Goal: Transaction & Acquisition: Purchase product/service

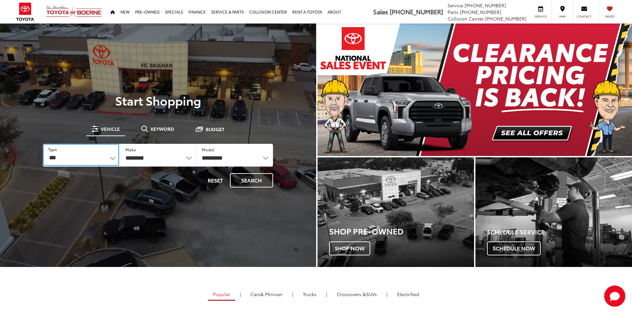
click at [109, 157] on select "*** *** **** *********" at bounding box center [81, 155] width 76 height 22
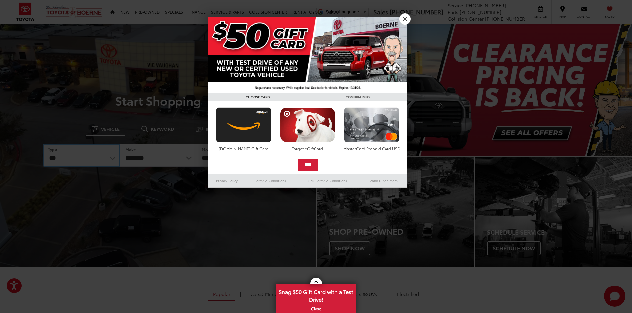
click at [43, 144] on select "*** *** **** *********" at bounding box center [81, 155] width 77 height 23
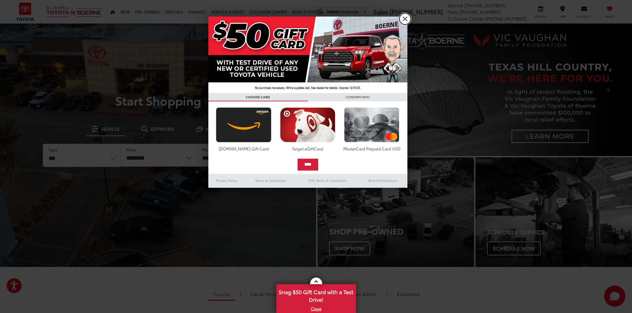
click at [407, 17] on link "X" at bounding box center [404, 18] width 11 height 11
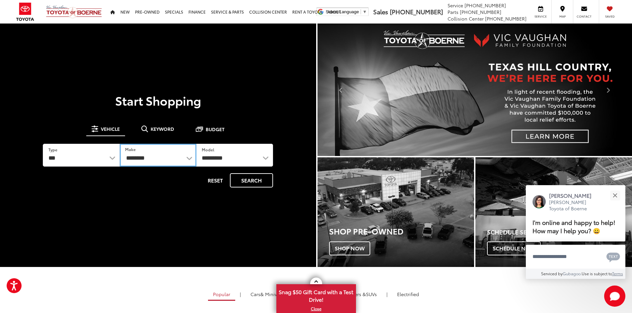
click at [190, 161] on select "**********" at bounding box center [158, 155] width 77 height 23
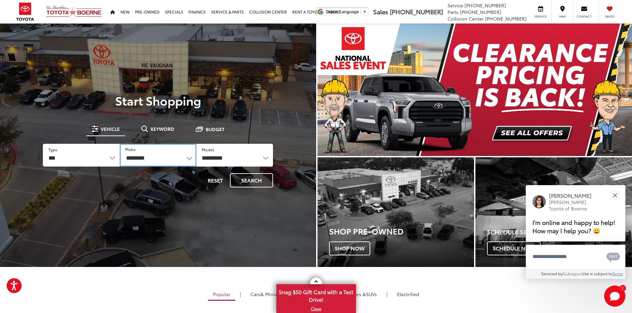
select select "******"
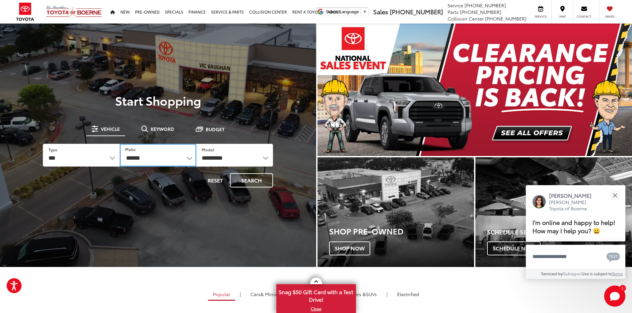
click at [120, 144] on select "**********" at bounding box center [158, 155] width 77 height 23
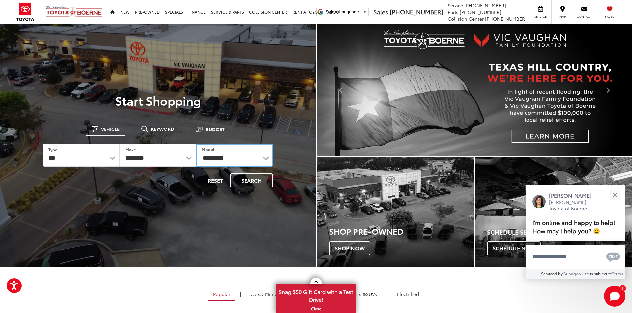
click at [262, 156] on select "**********" at bounding box center [234, 155] width 77 height 23
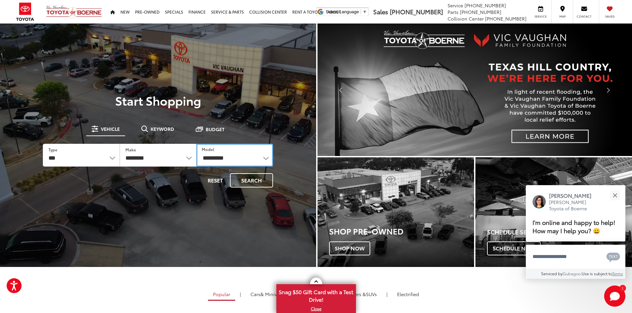
select select "*****"
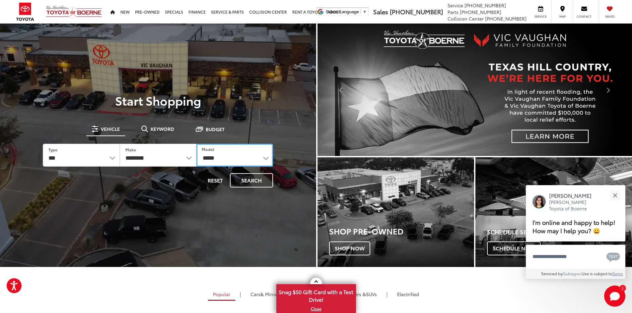
click at [196, 144] on select "**********" at bounding box center [234, 155] width 77 height 23
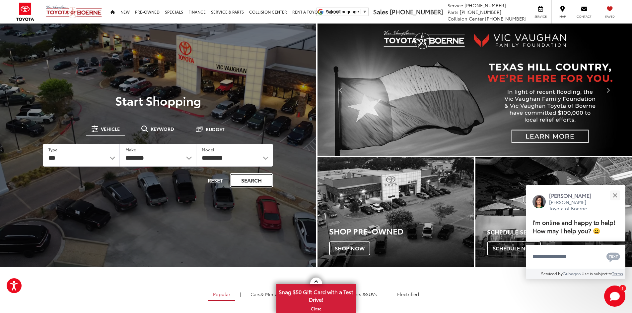
click at [256, 178] on button "Search" at bounding box center [251, 180] width 43 height 14
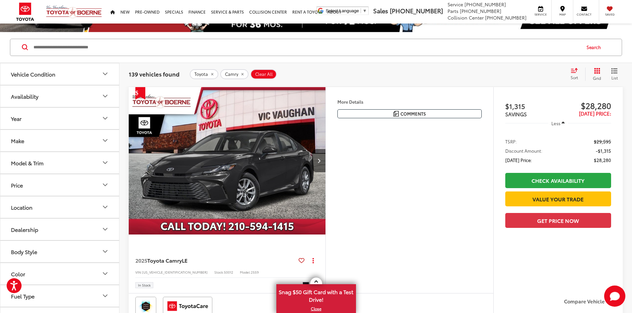
scroll to position [66, 0]
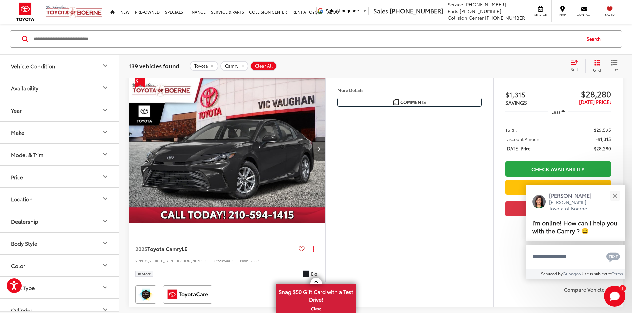
click at [103, 157] on icon "Model & Trim" at bounding box center [105, 155] width 8 height 8
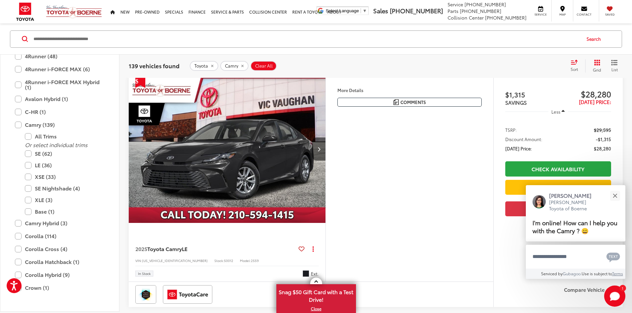
scroll to position [133, 0]
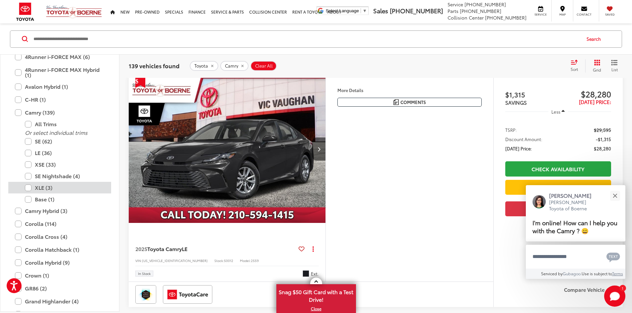
click at [28, 188] on label "XLE (3)" at bounding box center [65, 188] width 80 height 12
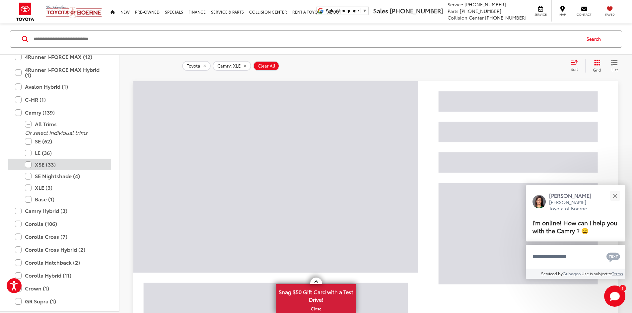
click at [29, 165] on label "XSE (33)" at bounding box center [65, 165] width 80 height 12
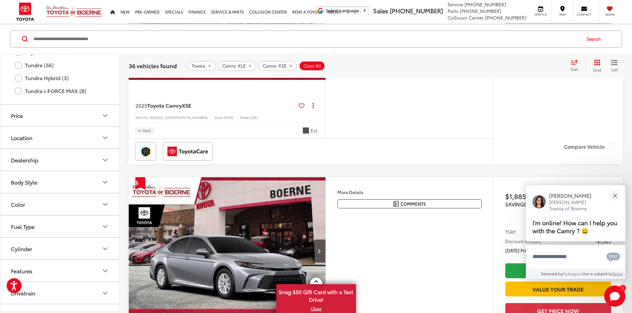
scroll to position [536, 0]
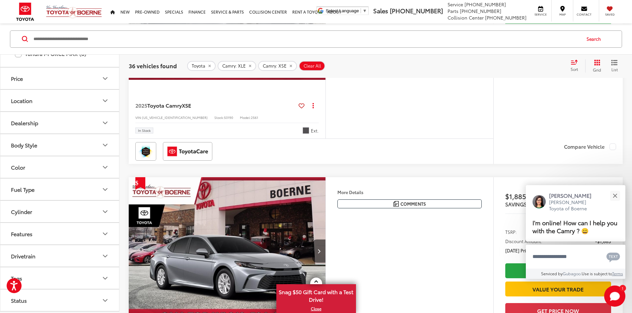
click at [103, 165] on icon "Color" at bounding box center [105, 167] width 8 height 8
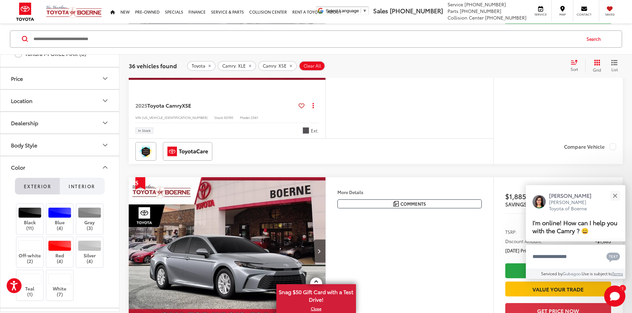
click at [90, 189] on span "Interior" at bounding box center [82, 186] width 26 height 6
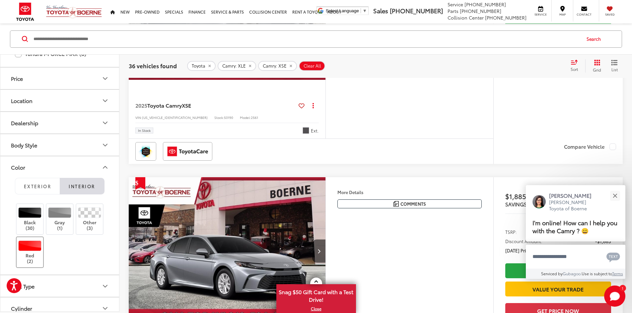
click at [31, 241] on div at bounding box center [30, 245] width 24 height 11
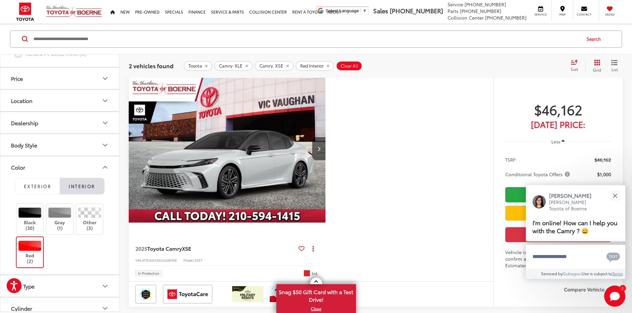
scroll to position [63, 0]
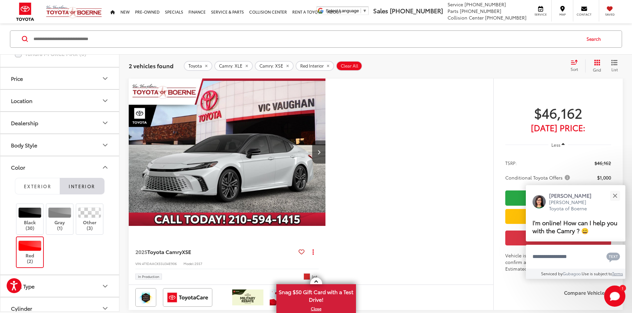
click at [319, 151] on img "2025 Toyota Camry XSE 0" at bounding box center [227, 153] width 198 height 148
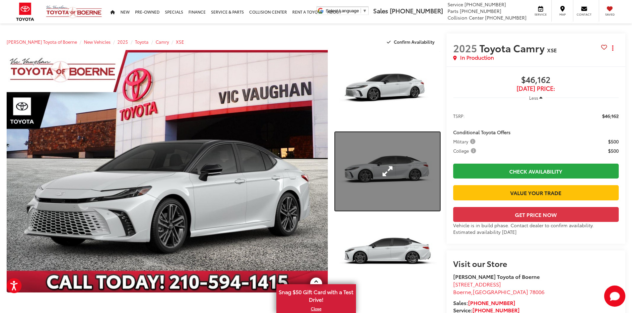
click at [400, 158] on link "Expand Photo 2" at bounding box center [387, 171] width 105 height 79
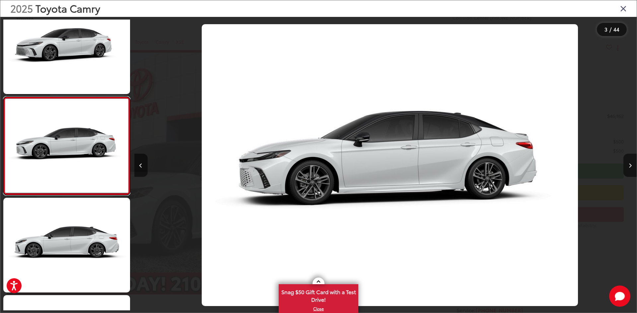
scroll to position [0, 1004]
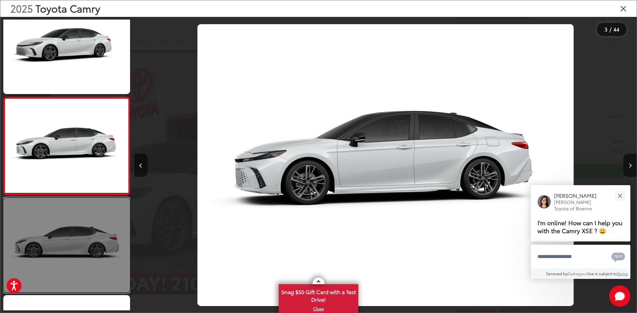
click at [86, 228] on link at bounding box center [66, 245] width 127 height 95
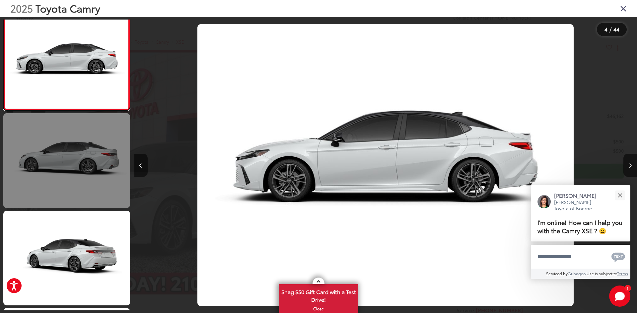
scroll to position [382, 0]
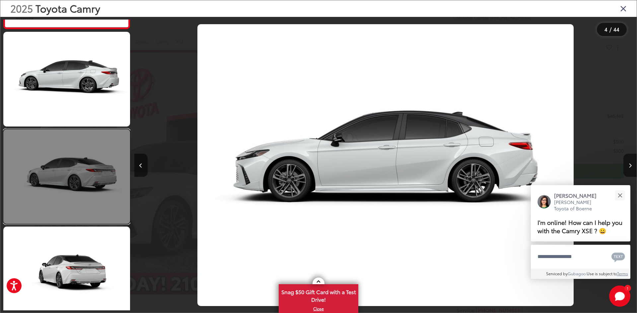
click at [82, 188] on link at bounding box center [66, 176] width 127 height 95
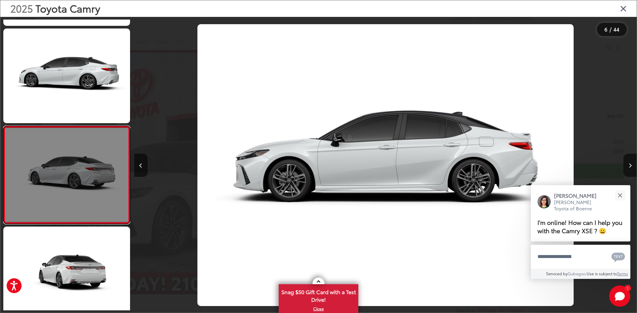
scroll to position [411, 0]
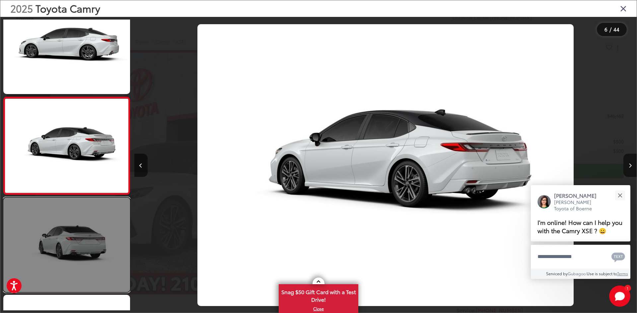
click at [83, 242] on link at bounding box center [66, 245] width 127 height 95
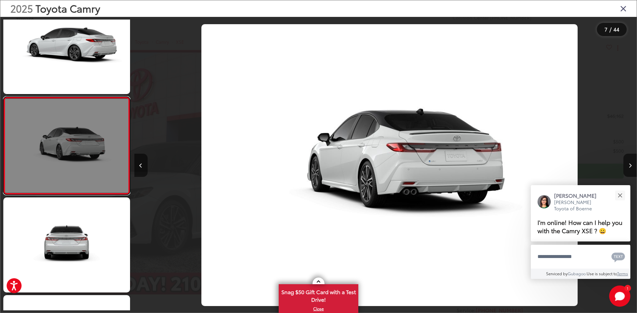
scroll to position [0, 3013]
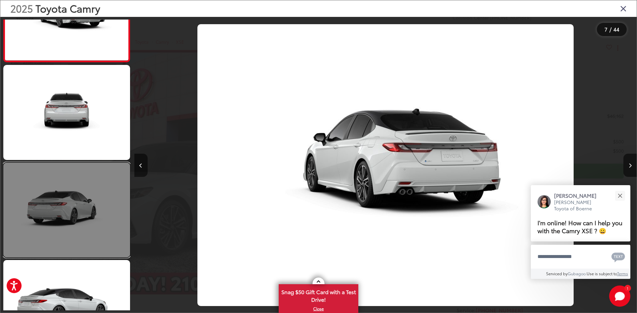
click at [83, 212] on link at bounding box center [66, 210] width 127 height 95
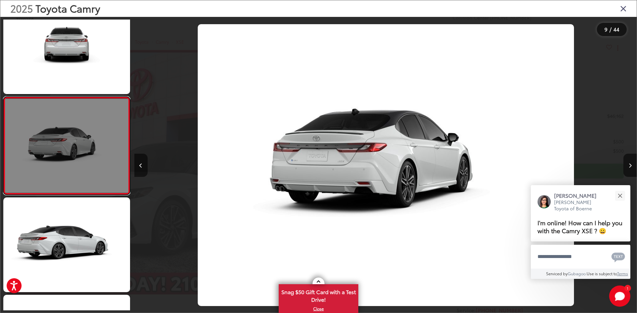
scroll to position [0, 4017]
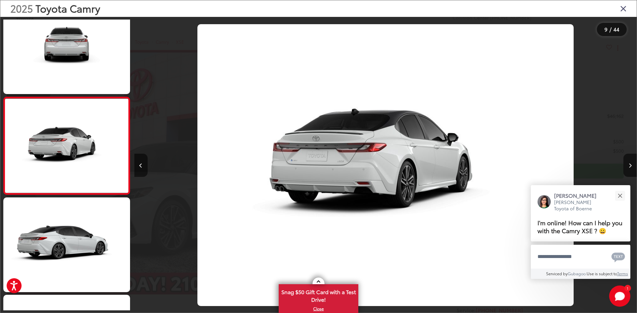
click at [335, 158] on img "2025 Toyota Camry XSE 8" at bounding box center [385, 165] width 376 height 282
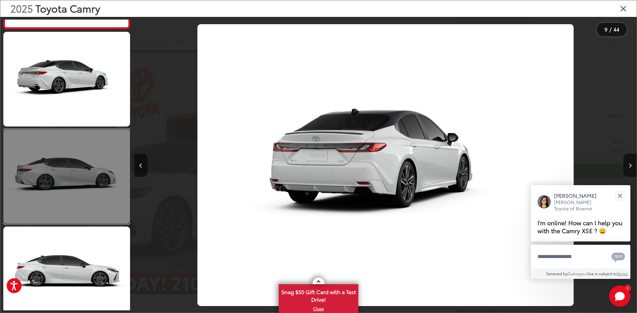
click at [67, 203] on link at bounding box center [66, 176] width 127 height 95
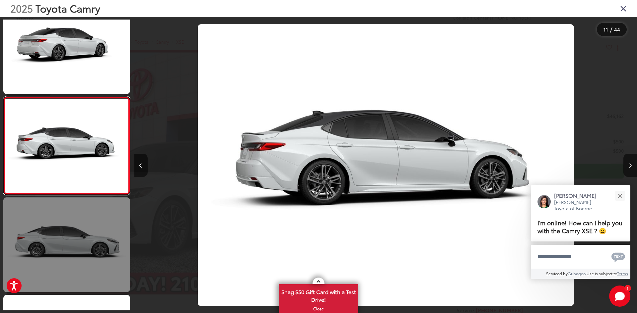
scroll to position [0, 5021]
click at [69, 255] on link at bounding box center [66, 245] width 127 height 95
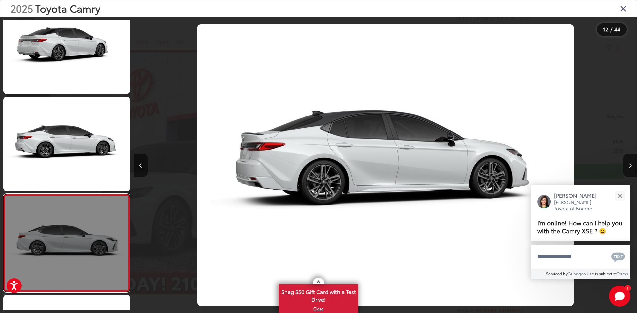
scroll to position [0, 0]
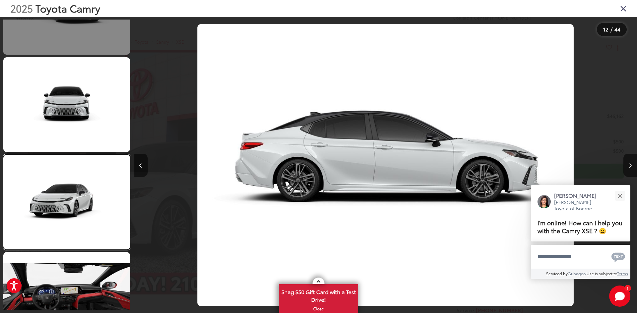
click at [70, 186] on link at bounding box center [66, 202] width 127 height 95
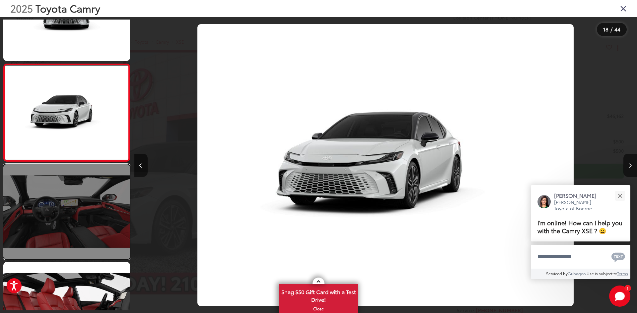
click at [70, 195] on link at bounding box center [66, 211] width 127 height 95
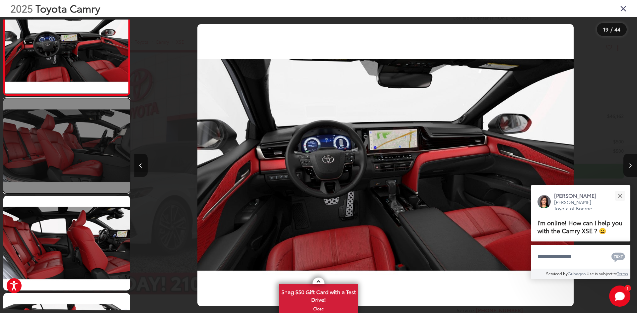
click at [70, 175] on link at bounding box center [66, 145] width 127 height 95
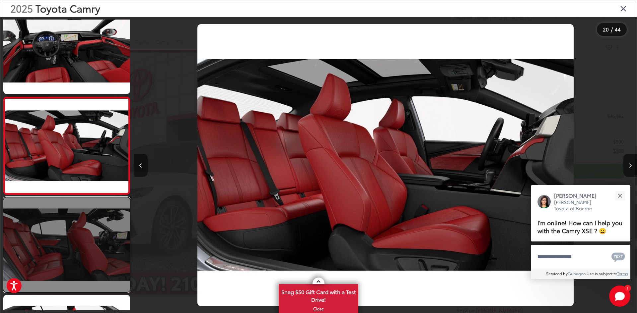
click at [75, 222] on link at bounding box center [66, 245] width 127 height 95
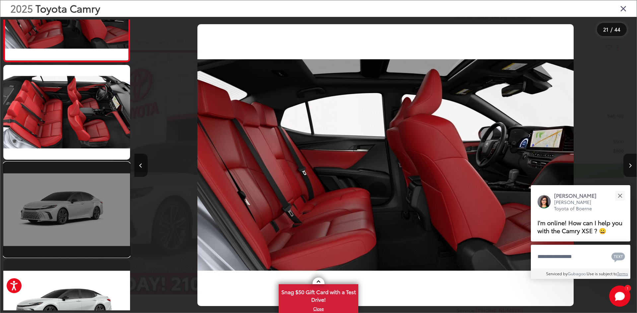
click at [73, 218] on link at bounding box center [66, 209] width 127 height 95
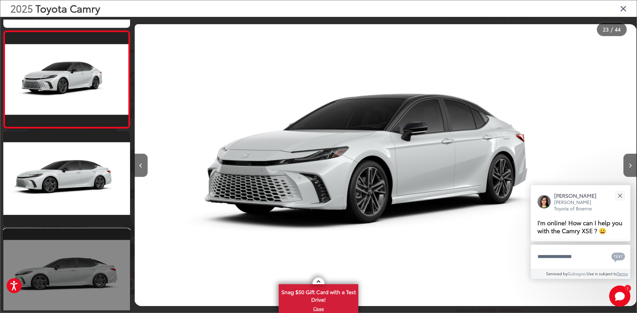
click at [76, 253] on link at bounding box center [66, 276] width 127 height 95
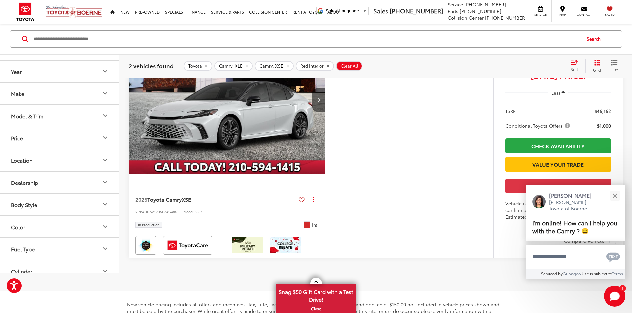
scroll to position [295, 0]
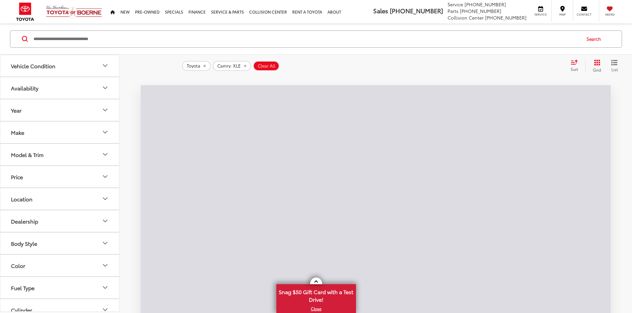
scroll to position [63, 0]
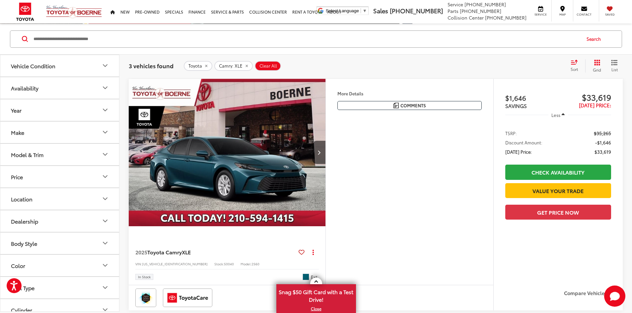
scroll to position [63, 0]
